Goal: Navigation & Orientation: Understand site structure

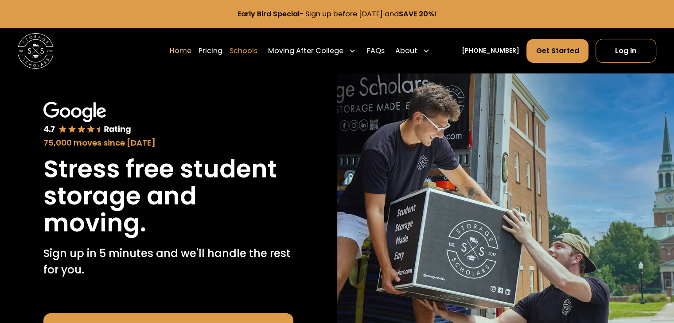
click at [255, 48] on link "Schools" at bounding box center [243, 51] width 28 height 25
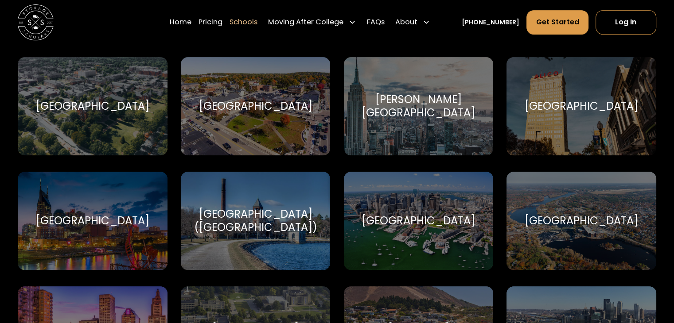
scroll to position [505, 0]
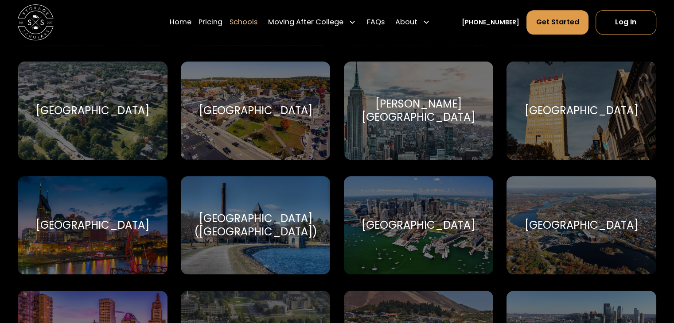
drag, startPoint x: 680, startPoint y: 16, endPoint x: 680, endPoint y: 56, distance: 39.4
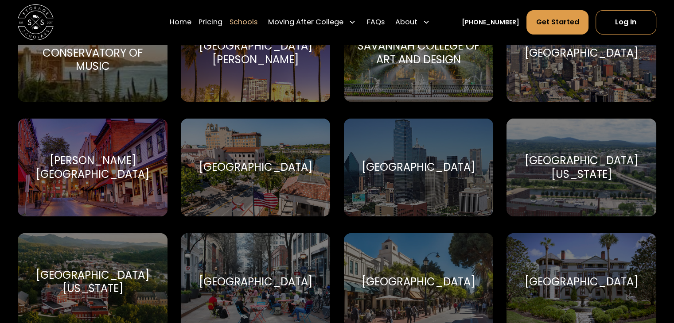
scroll to position [3246, 0]
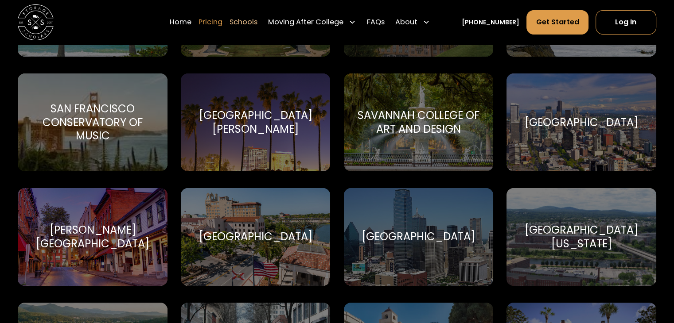
click at [219, 29] on link "Pricing" at bounding box center [210, 22] width 24 height 25
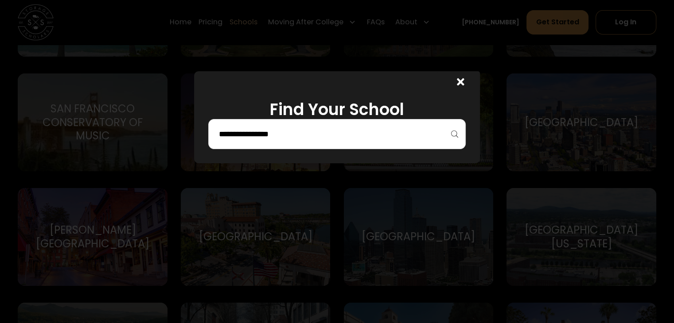
click at [461, 82] on icon at bounding box center [460, 82] width 7 height 10
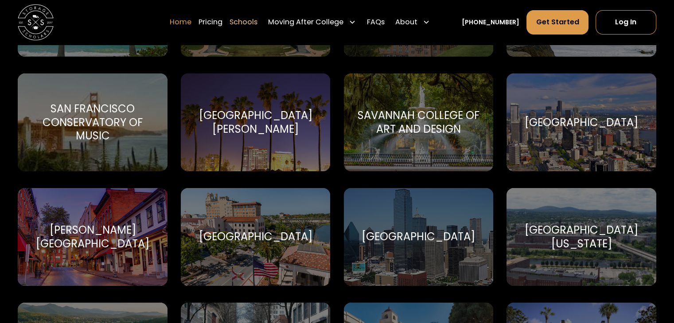
click at [191, 16] on link "Home" at bounding box center [181, 22] width 22 height 25
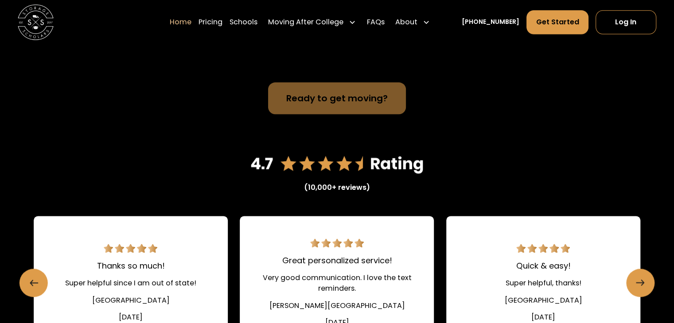
scroll to position [1258, 0]
